Goal: Register for event/course

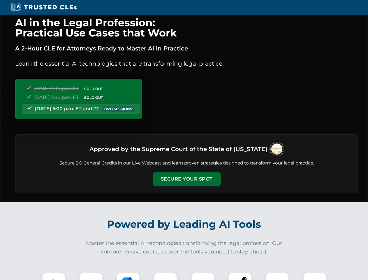
click at [186, 179] on button "Secure Your Spot" at bounding box center [187, 178] width 68 height 13
click at [54, 276] on img at bounding box center [53, 283] width 17 height 17
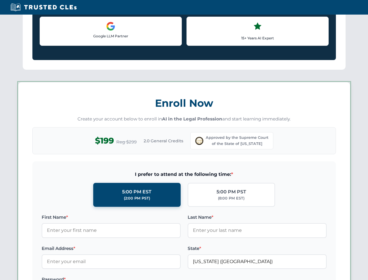
click at [128, 276] on label "Password *" at bounding box center [111, 278] width 139 height 7
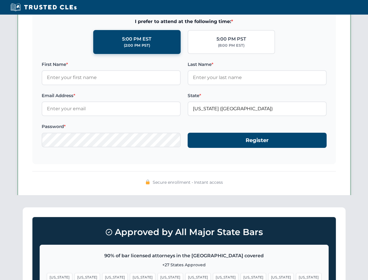
click at [268, 276] on span "[US_STATE]" at bounding box center [280, 277] width 25 height 8
